Goal: Transaction & Acquisition: Book appointment/travel/reservation

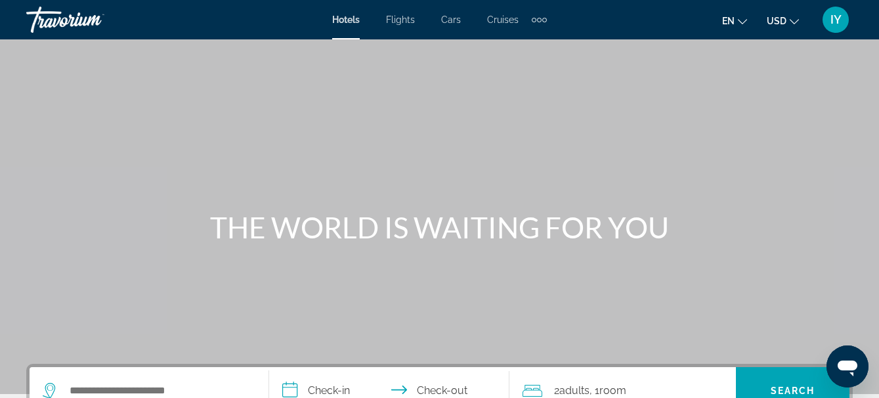
click at [397, 18] on span "Flights" at bounding box center [400, 19] width 29 height 11
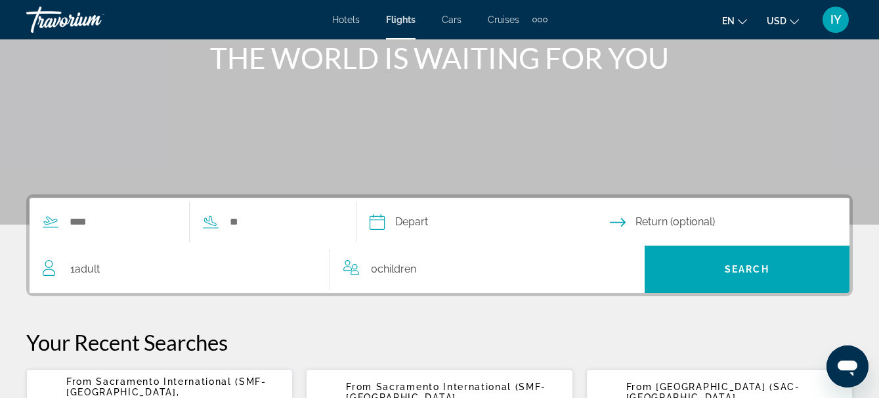
scroll to position [171, 0]
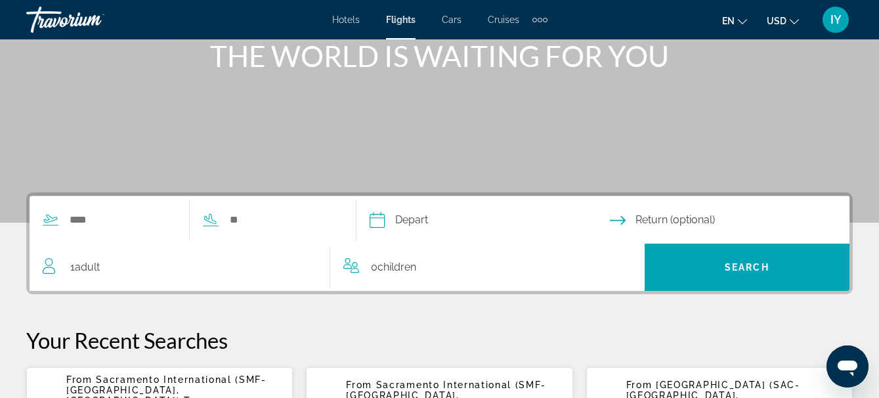
click at [200, 388] on span "Sacramento International (SMF-[GEOGRAPHIC_DATA], [GEOGRAPHIC_DATA])" at bounding box center [166, 390] width 200 height 32
